Goal: Task Accomplishment & Management: Use online tool/utility

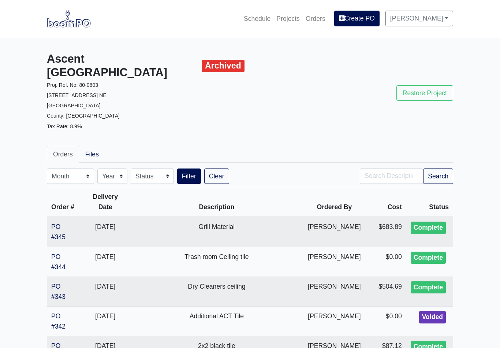
click at [291, 20] on link "Projects" at bounding box center [287, 19] width 29 height 16
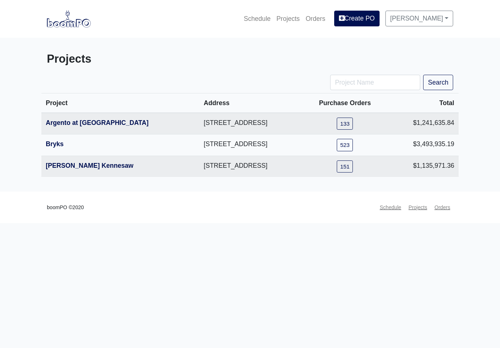
click at [123, 122] on link "Argento at [GEOGRAPHIC_DATA]" at bounding box center [97, 122] width 103 height 7
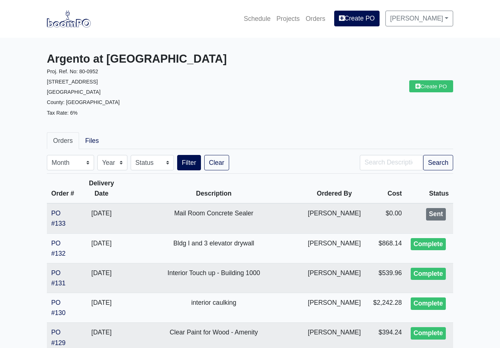
click at [438, 90] on link "Create PO" at bounding box center [431, 86] width 44 height 12
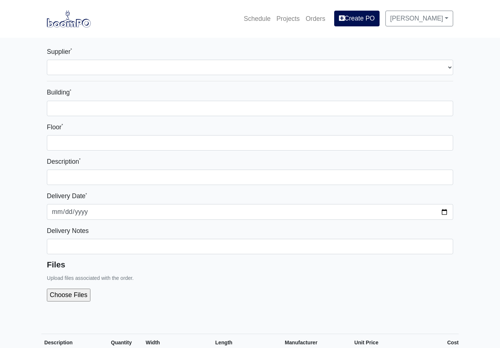
select select
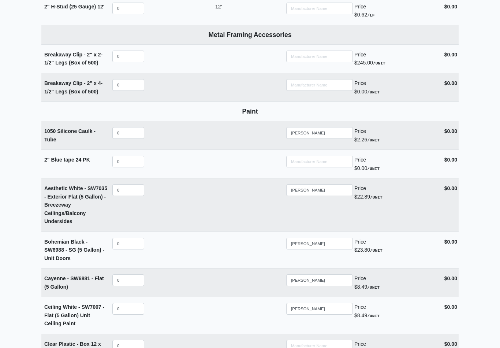
scroll to position [1151, 0]
